Goal: Transaction & Acquisition: Purchase product/service

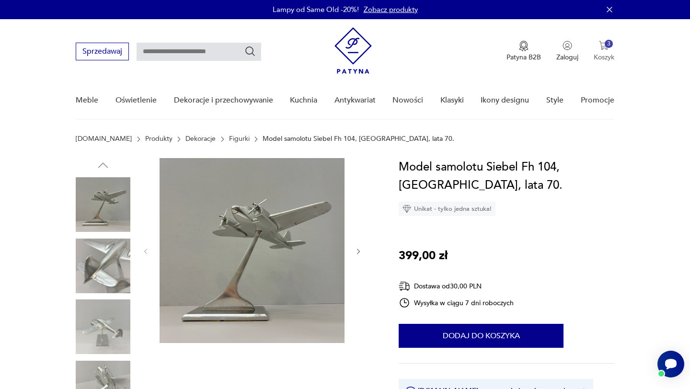
click at [607, 48] on img "button" at bounding box center [604, 46] width 10 height 10
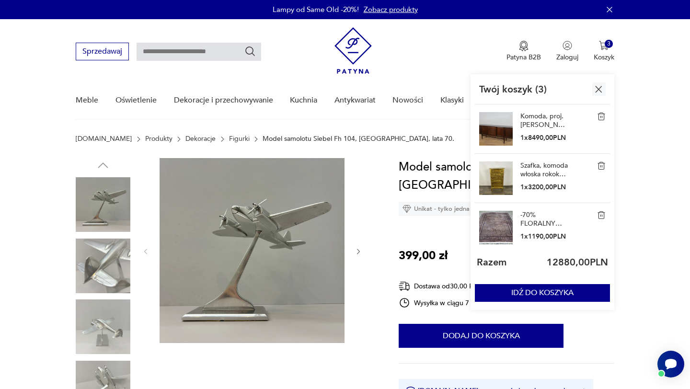
click at [603, 162] on img at bounding box center [601, 165] width 9 height 9
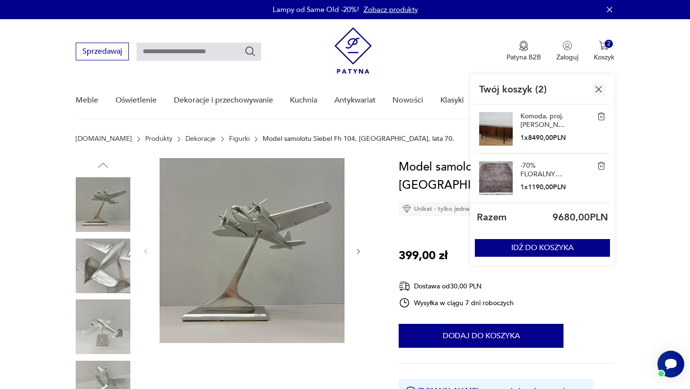
click at [596, 110] on div "Komoda, proj. [PERSON_NAME], G-Plan, [GEOGRAPHIC_DATA], lata 60. 1 x 8490,00 PLN" at bounding box center [542, 128] width 135 height 49
click at [604, 120] on img at bounding box center [601, 116] width 9 height 9
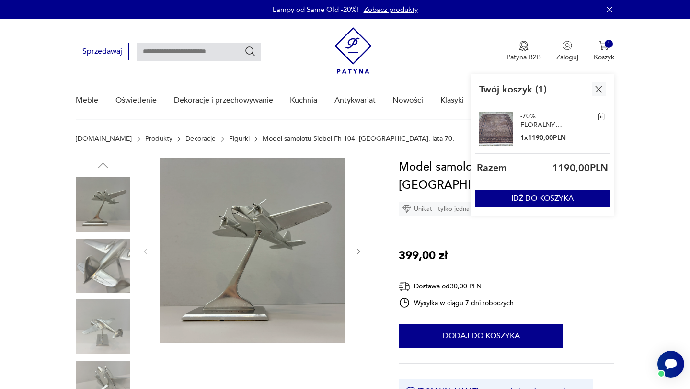
click at [604, 120] on img at bounding box center [601, 116] width 9 height 9
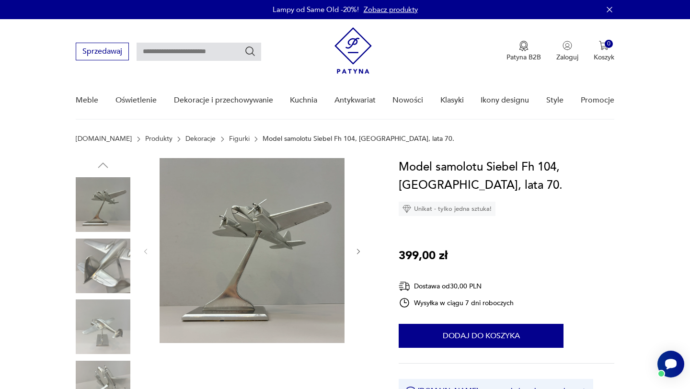
click at [357, 46] on img at bounding box center [352, 50] width 37 height 46
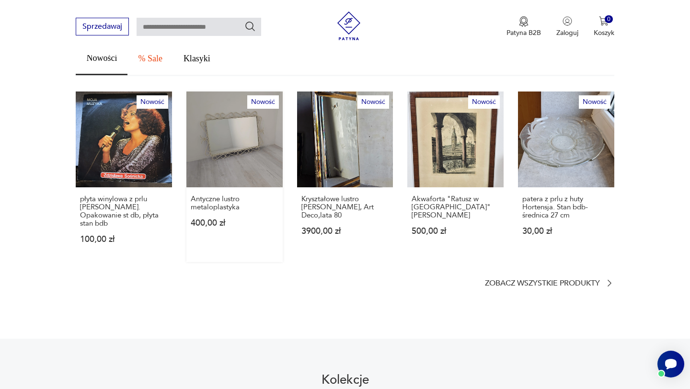
click at [247, 148] on link "Nowość Antyczne lustro metaloplastyka 400,00 zł" at bounding box center [234, 176] width 96 height 171
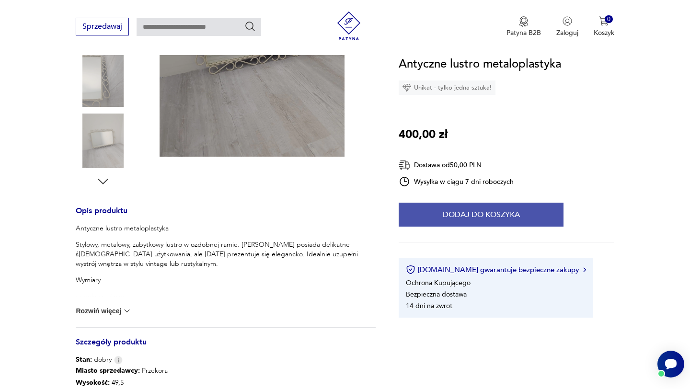
scroll to position [250, 0]
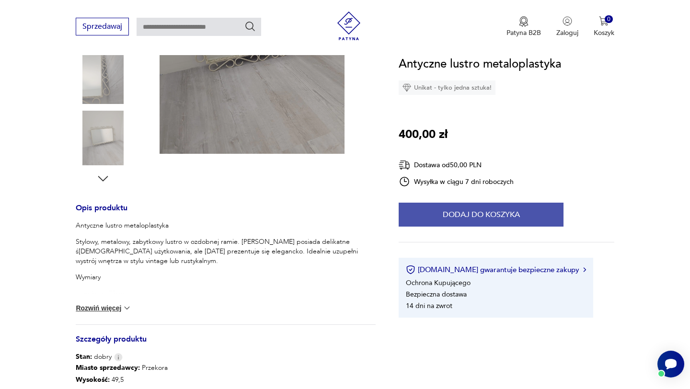
click at [462, 212] on button "Dodaj do koszyka" at bounding box center [480, 215] width 165 height 24
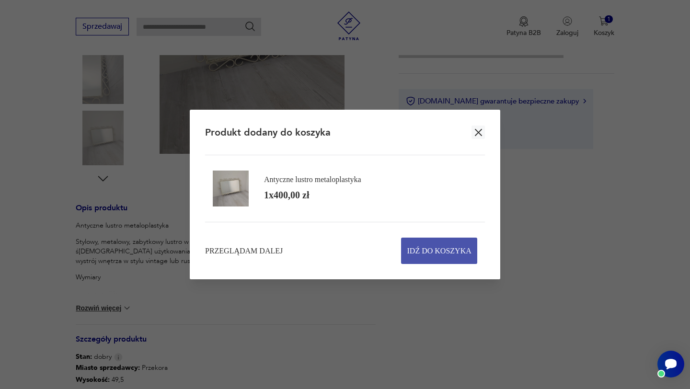
click at [422, 242] on span "Idź do koszyka" at bounding box center [439, 250] width 64 height 25
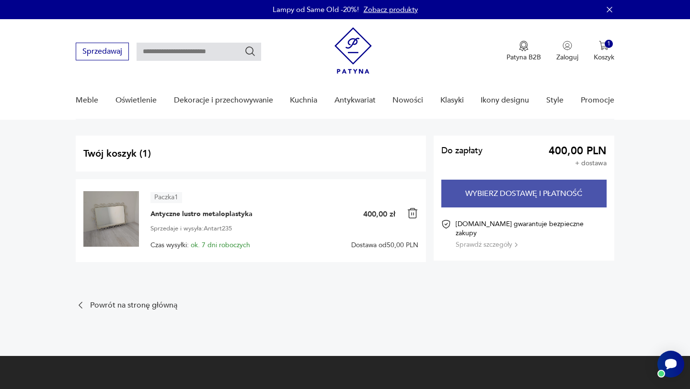
click at [470, 204] on button "Wybierz dostawę i płatność" at bounding box center [523, 194] width 165 height 28
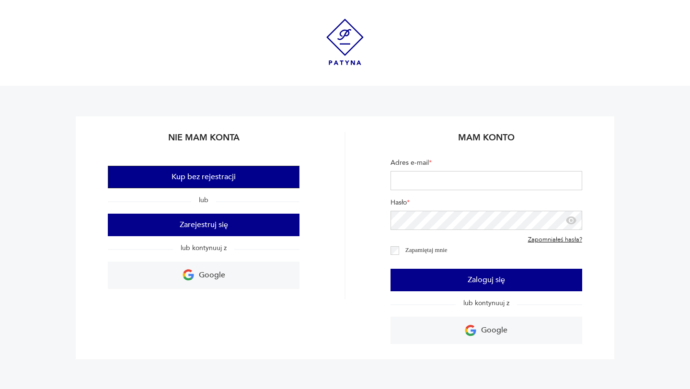
click at [225, 182] on button "Kup bez rejestracji" at bounding box center [204, 177] width 192 height 23
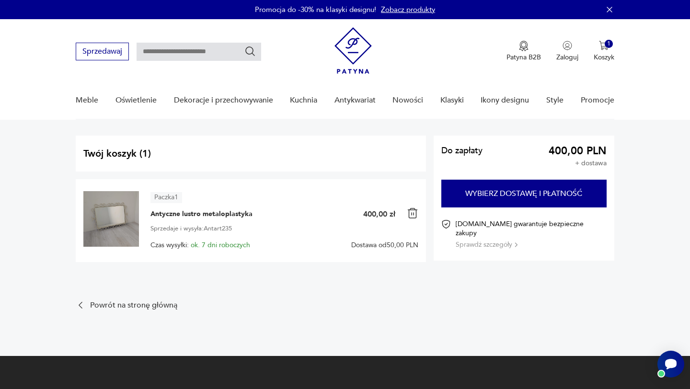
click at [410, 209] on img at bounding box center [412, 212] width 11 height 11
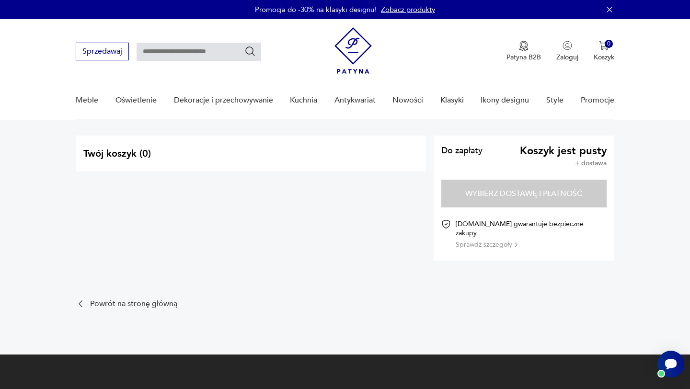
click at [345, 50] on img at bounding box center [352, 50] width 37 height 46
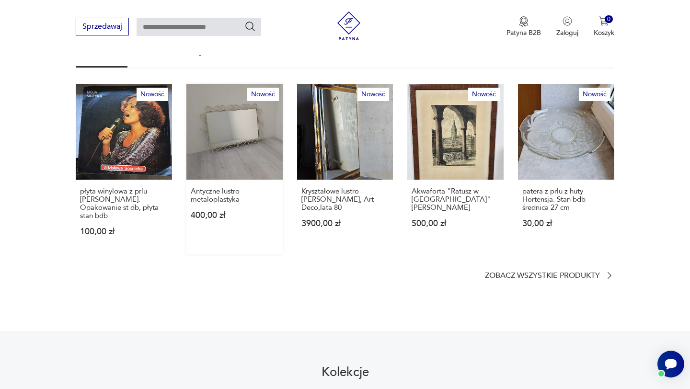
click at [243, 129] on link "Nowość Antyczne lustro metaloplastyka 400,00 zł" at bounding box center [234, 169] width 96 height 171
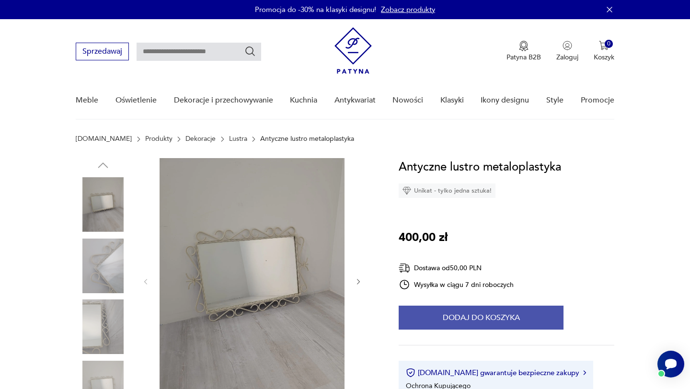
click at [465, 307] on button "Dodaj do koszyka" at bounding box center [480, 318] width 165 height 24
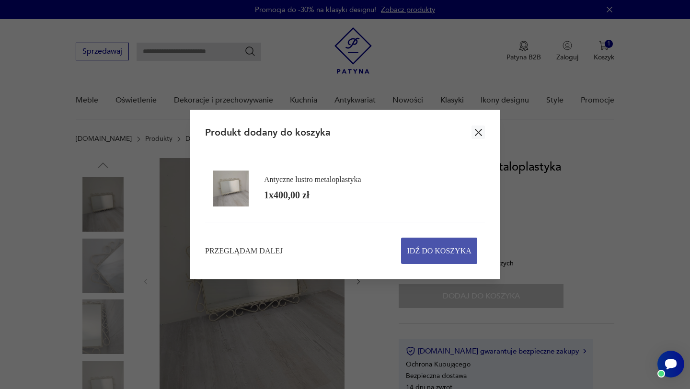
click at [451, 248] on span "Idź do koszyka" at bounding box center [439, 250] width 64 height 25
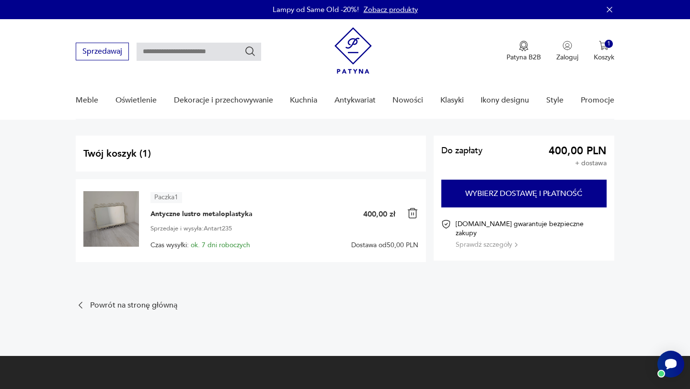
click at [566, 177] on section "Do zapłaty 400,00 PLN + dostawa Wybierz dostawę i płatność [DOMAIN_NAME] gwaran…" at bounding box center [523, 198] width 180 height 125
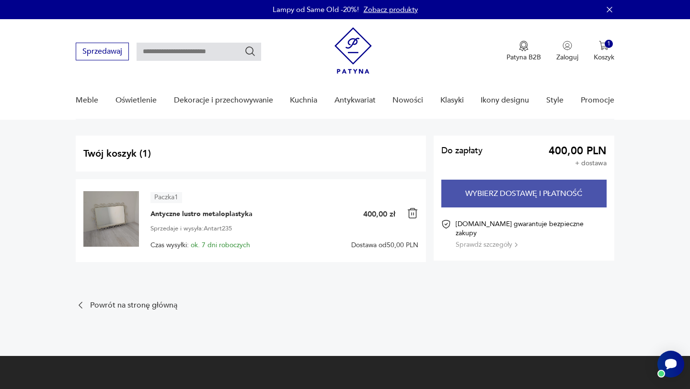
click at [539, 192] on button "Wybierz dostawę i płatność" at bounding box center [523, 194] width 165 height 28
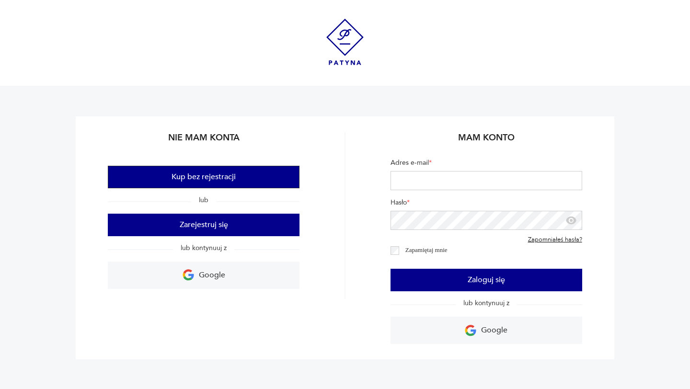
click at [201, 179] on button "Kup bez rejestracji" at bounding box center [204, 177] width 192 height 23
